Goal: Task Accomplishment & Management: Manage account settings

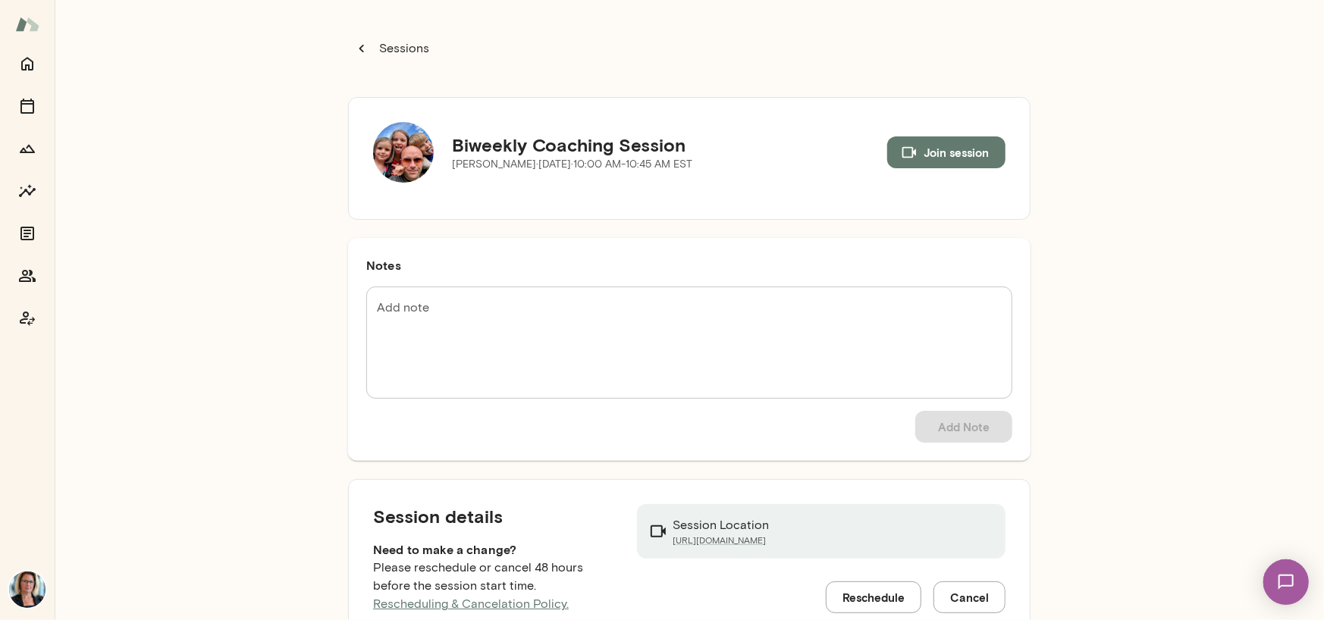
click at [394, 146] on img at bounding box center [403, 152] width 61 height 61
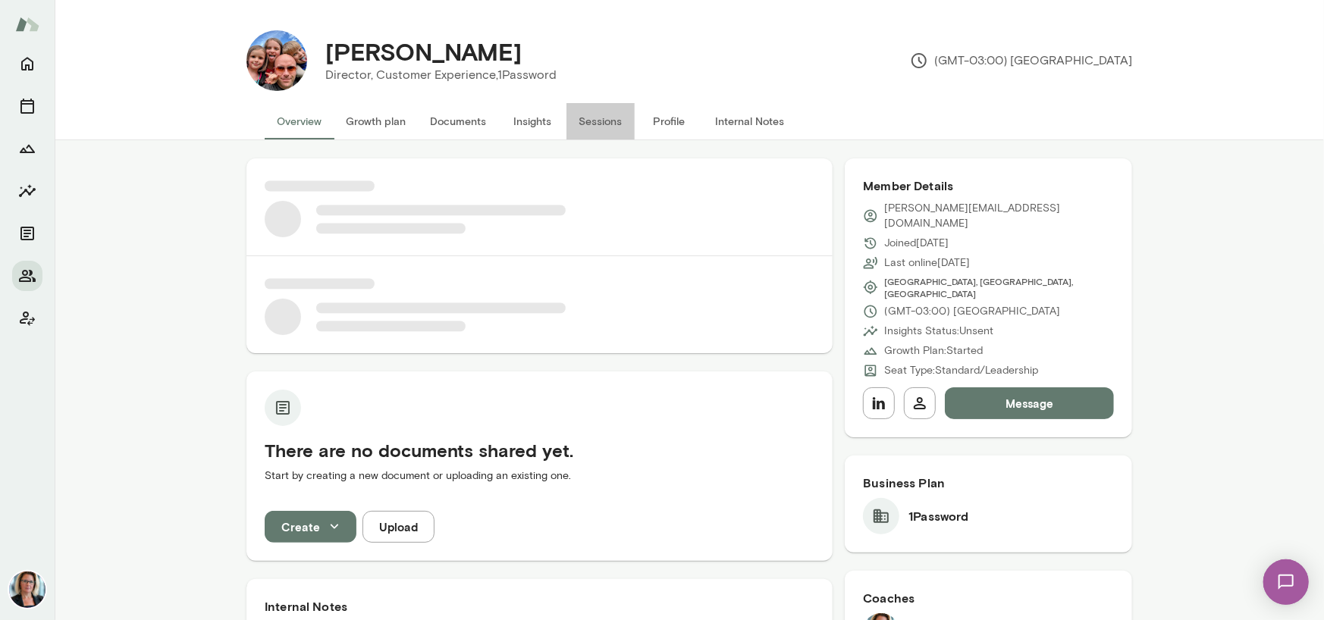
click at [598, 118] on button "Sessions" at bounding box center [601, 121] width 68 height 36
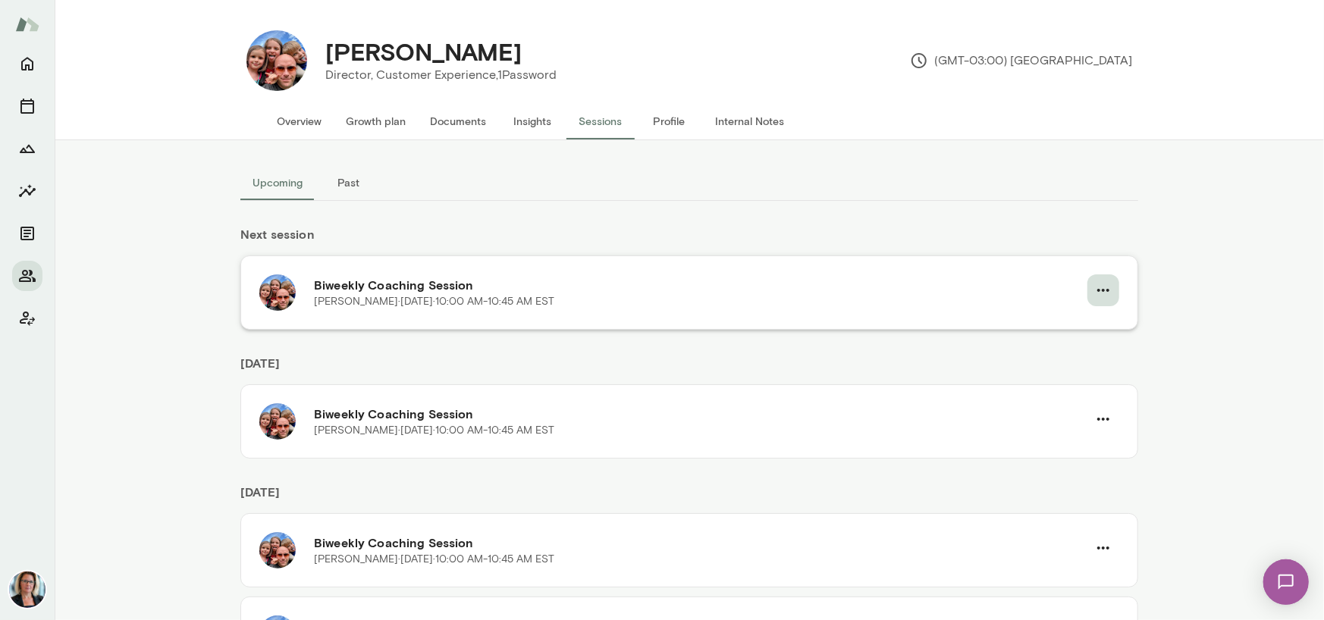
click at [1098, 289] on icon "button" at bounding box center [1104, 290] width 12 height 3
click at [1054, 322] on span "Reschedule" at bounding box center [1070, 326] width 65 height 18
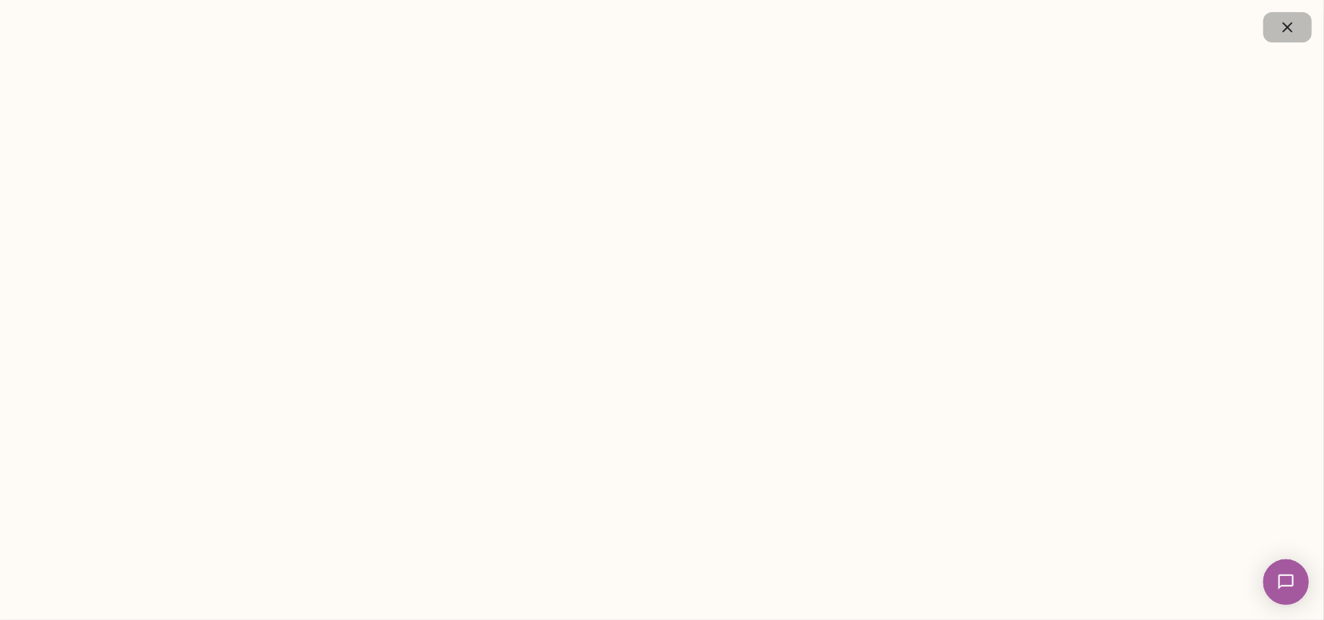
click at [1281, 35] on icon "button" at bounding box center [1288, 27] width 18 height 18
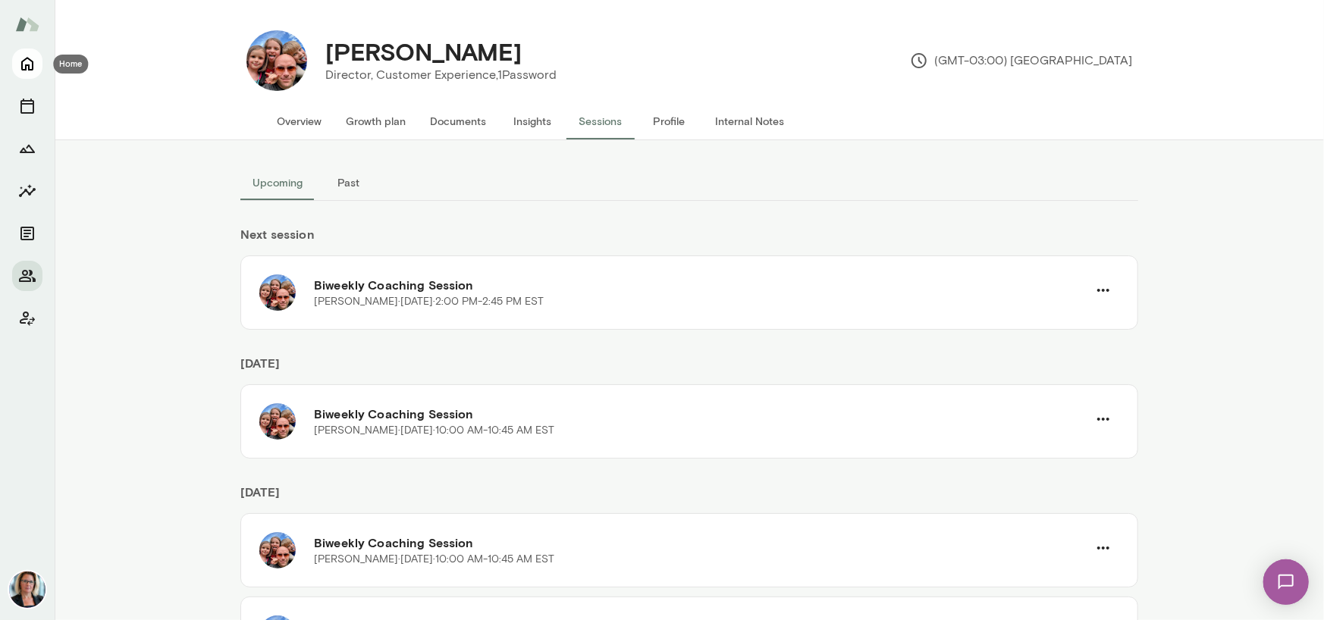
click at [33, 65] on icon "Home" at bounding box center [27, 64] width 18 height 18
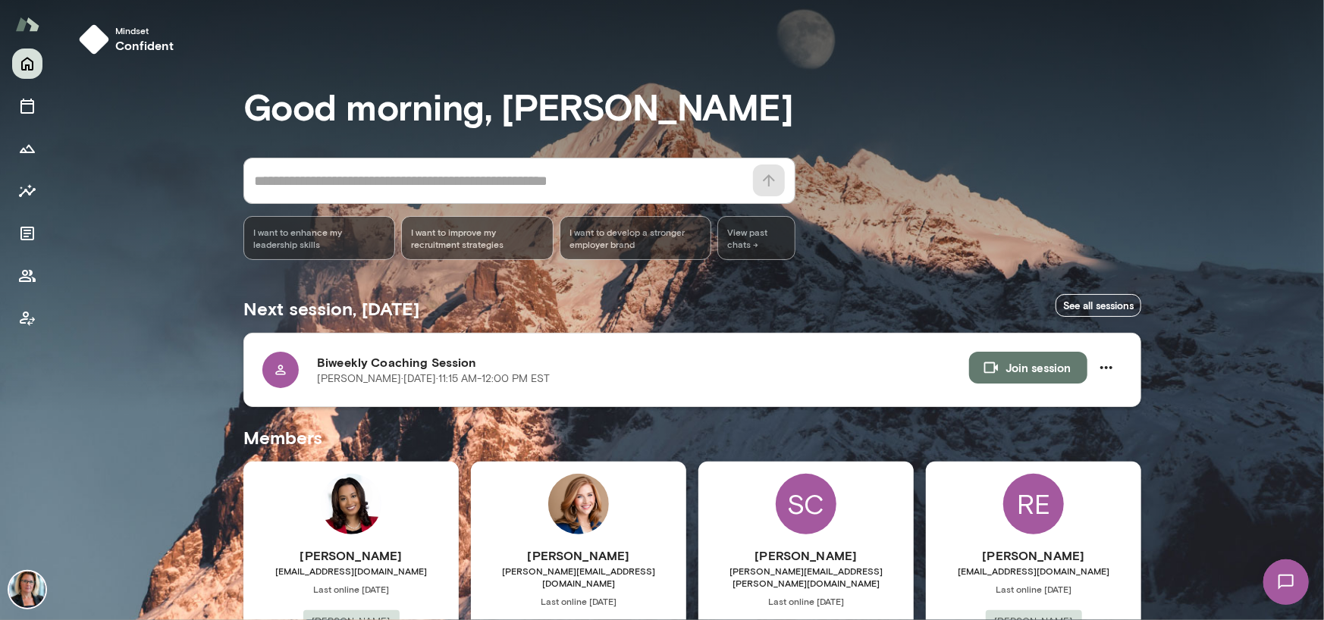
click at [1017, 369] on button "Join session" at bounding box center [1028, 368] width 118 height 32
